Goal: Task Accomplishment & Management: Complete application form

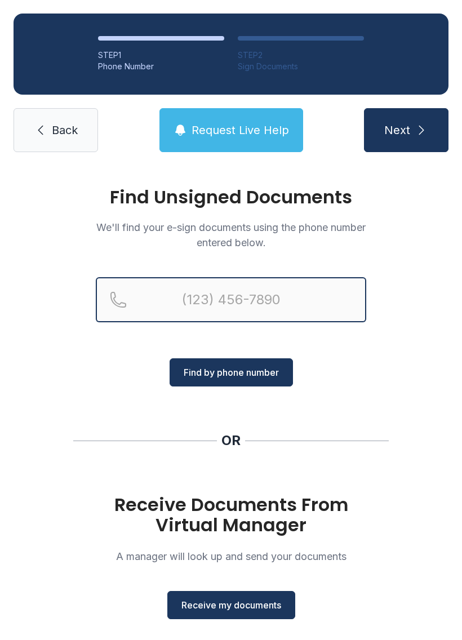
click at [156, 291] on input "Reservation phone number" at bounding box center [231, 299] width 271 height 45
type input "("
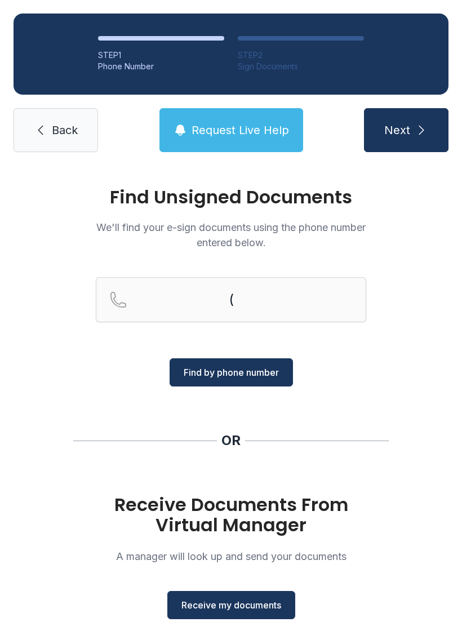
click at [55, 137] on span "Back" at bounding box center [65, 130] width 26 height 16
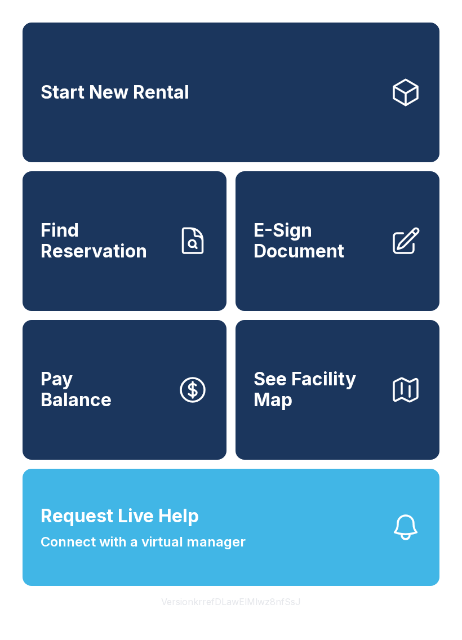
click at [348, 248] on span "E-Sign Document" at bounding box center [317, 240] width 127 height 41
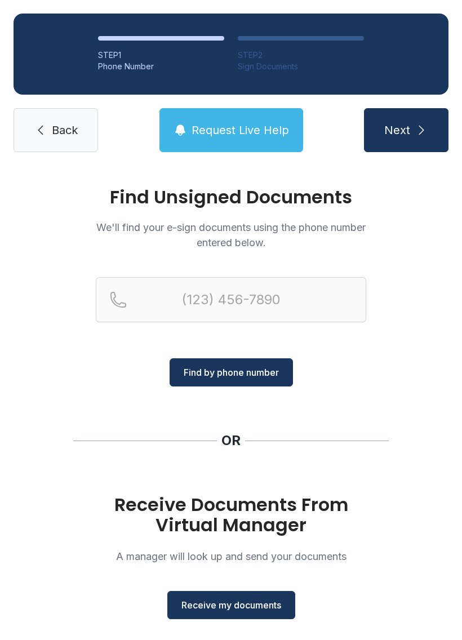
click at [245, 603] on span "Receive my documents" at bounding box center [231, 606] width 100 height 14
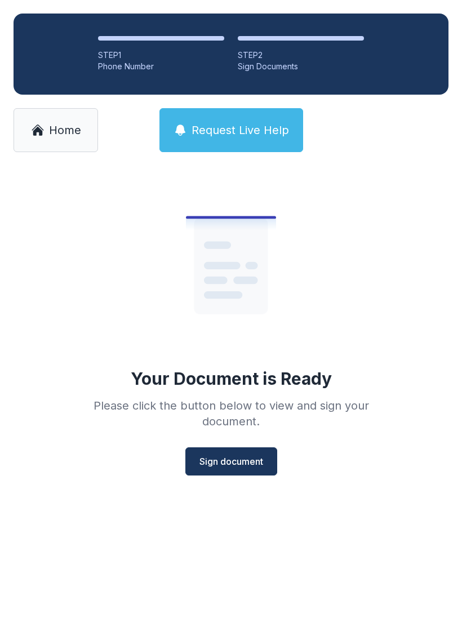
click at [238, 459] on span "Sign document" at bounding box center [232, 462] width 64 height 14
click at [53, 135] on span "Home" at bounding box center [65, 130] width 32 height 16
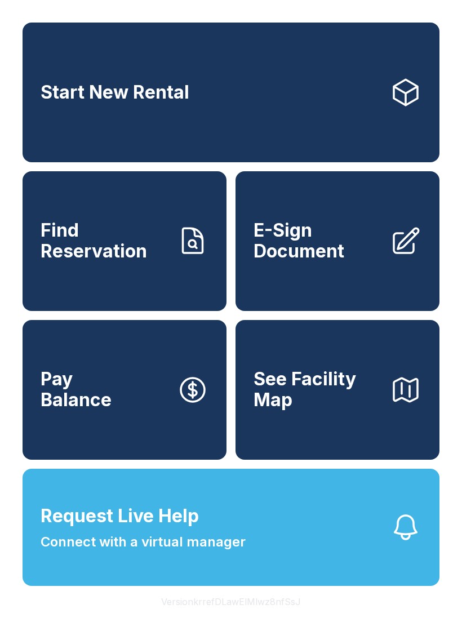
click at [330, 250] on span "E-Sign Document" at bounding box center [317, 240] width 127 height 41
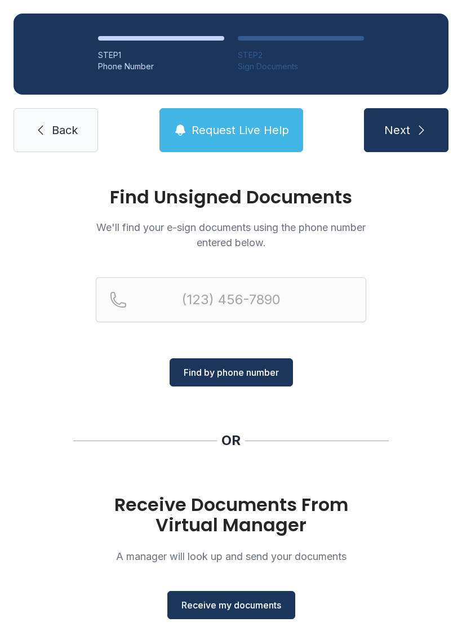
click at [223, 613] on button "Receive my documents" at bounding box center [231, 605] width 128 height 28
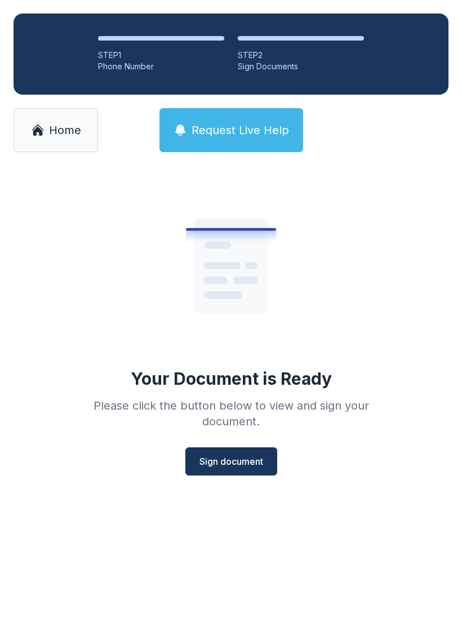
click at [218, 463] on span "Sign document" at bounding box center [232, 462] width 64 height 14
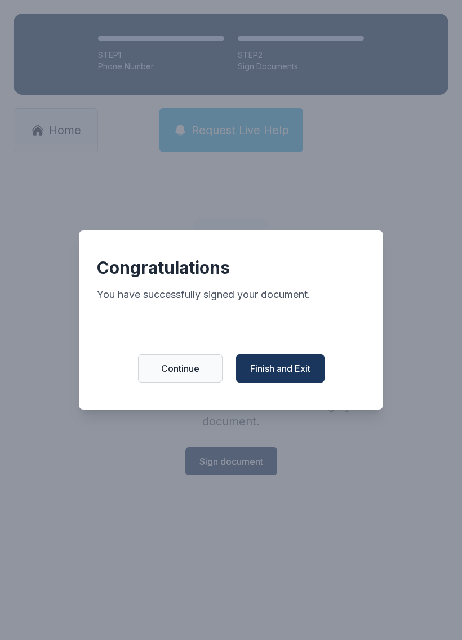
click at [196, 374] on span "Continue" at bounding box center [180, 369] width 38 height 14
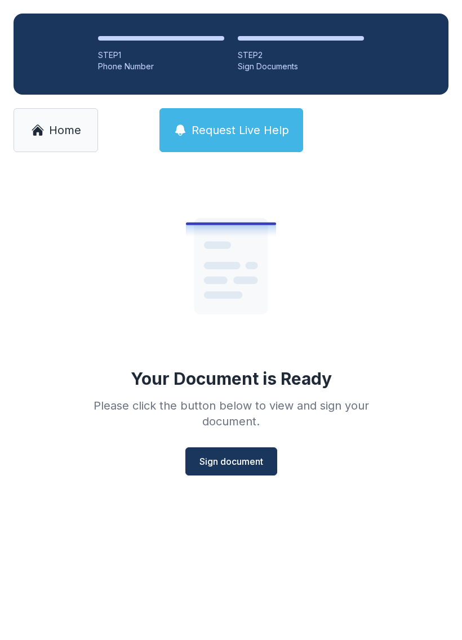
click at [258, 458] on span "Sign document" at bounding box center [232, 462] width 64 height 14
click at [233, 463] on span "Sign document" at bounding box center [232, 462] width 64 height 14
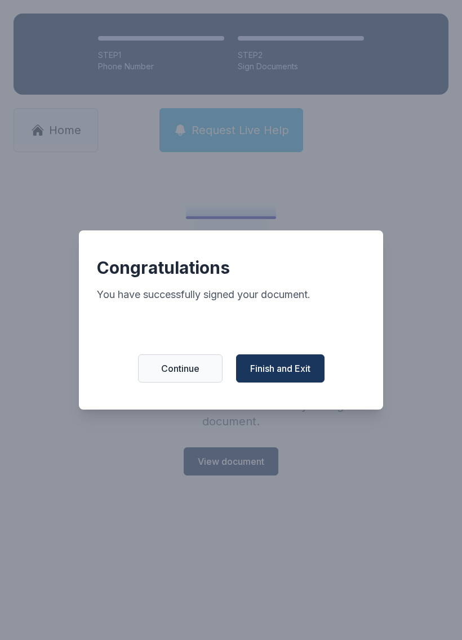
click at [312, 365] on button "Finish and Exit" at bounding box center [280, 369] width 88 height 28
